Goal: Task Accomplishment & Management: Complete application form

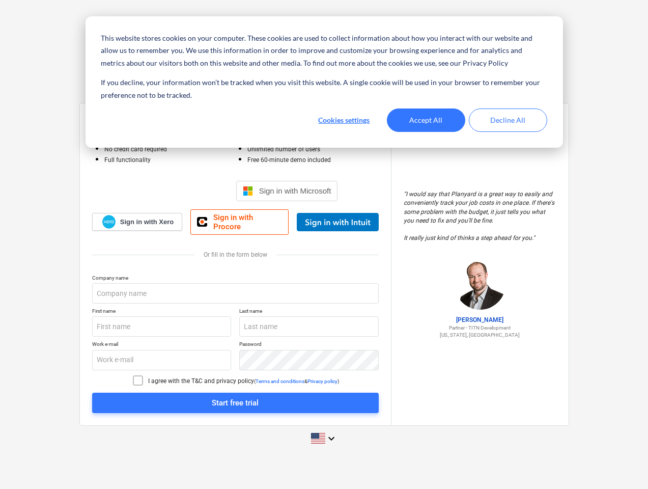
click at [344, 120] on button "Cookies settings" at bounding box center [344, 119] width 78 height 23
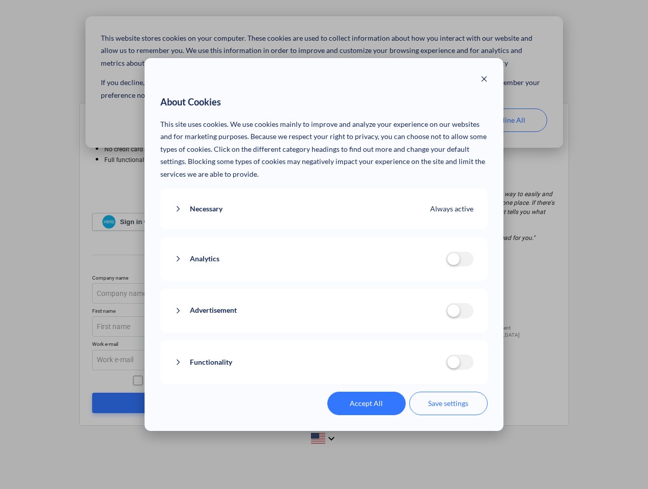
click at [426, 120] on p "This site uses cookies. We use cookies mainly to improve and analyze your exper…" at bounding box center [323, 149] width 327 height 63
click at [508, 120] on div "About Cookies This site uses cookies. We use cookies mainly to improve and anal…" at bounding box center [324, 244] width 648 height 489
click at [324, 244] on div "Analytics analytics cookies disallowed These cookies help us to understand how …" at bounding box center [323, 259] width 327 height 44
click at [287, 191] on div "Necessary Always active These cookies are necessary for the website to function…" at bounding box center [323, 208] width 327 height 41
click at [338, 222] on div "Necessary Always active These cookies are necessary for the website to function…" at bounding box center [323, 208] width 327 height 41
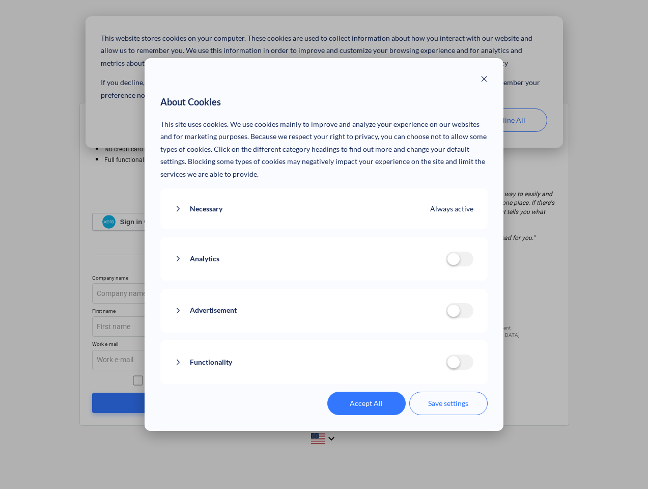
click at [235, 293] on div "Advertisement advertisement cookies disallowed We use cookies to make our ads m…" at bounding box center [323, 311] width 327 height 44
click at [162, 326] on div "Advertisement advertisement cookies disallowed We use cookies to make our ads m…" at bounding box center [323, 311] width 327 height 44
click at [309, 326] on div "Advertisement advertisement cookies disallowed We use cookies to make our ads m…" at bounding box center [323, 311] width 327 height 44
click at [162, 360] on div "Functionality functionality cookies disallowed We use a set of cookies that are…" at bounding box center [323, 362] width 327 height 44
